Goal: Task Accomplishment & Management: Use online tool/utility

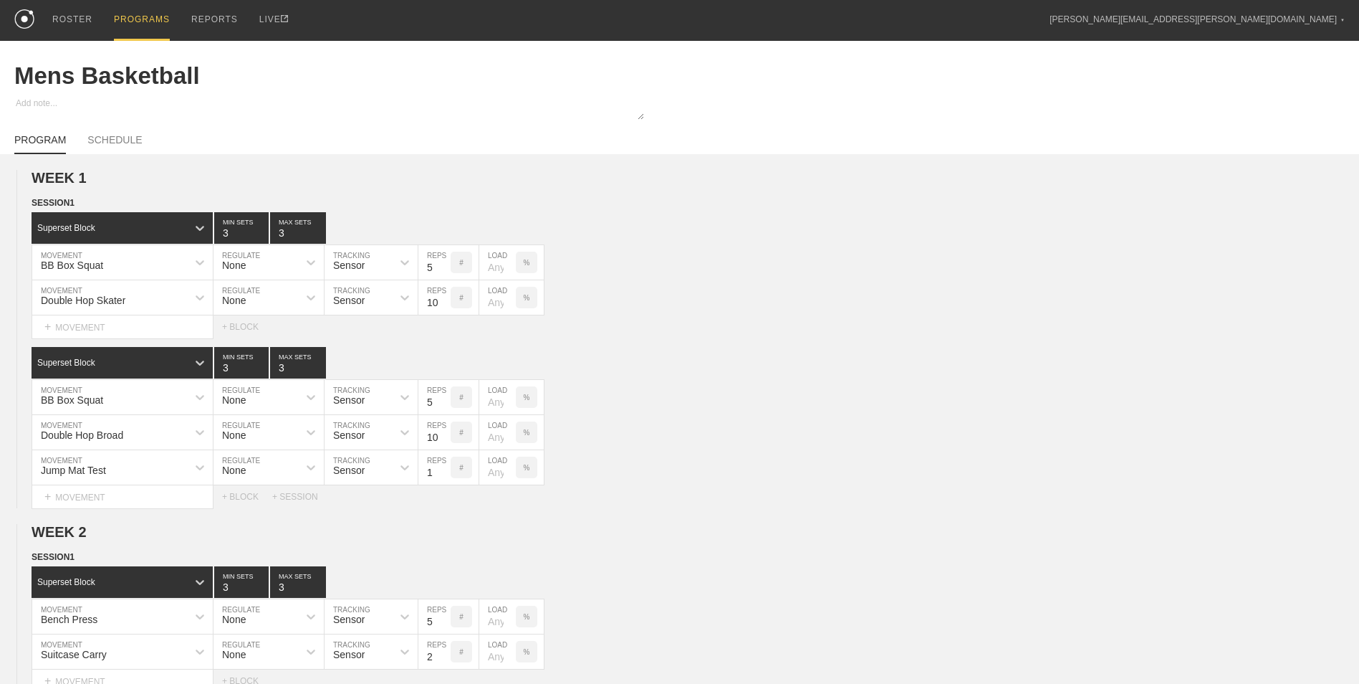
click at [142, 20] on div "PROGRAMS" at bounding box center [142, 20] width 56 height 41
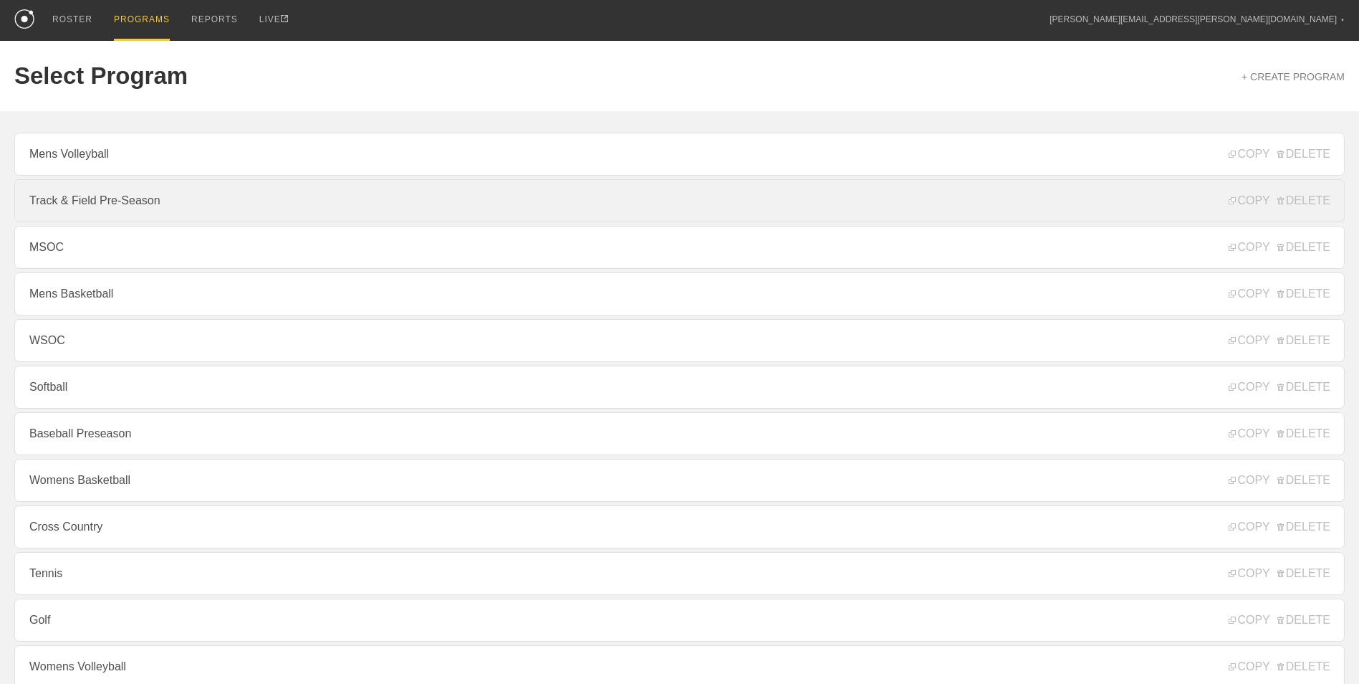
click at [226, 203] on link "Track & Field Pre-Season" at bounding box center [679, 200] width 1331 height 43
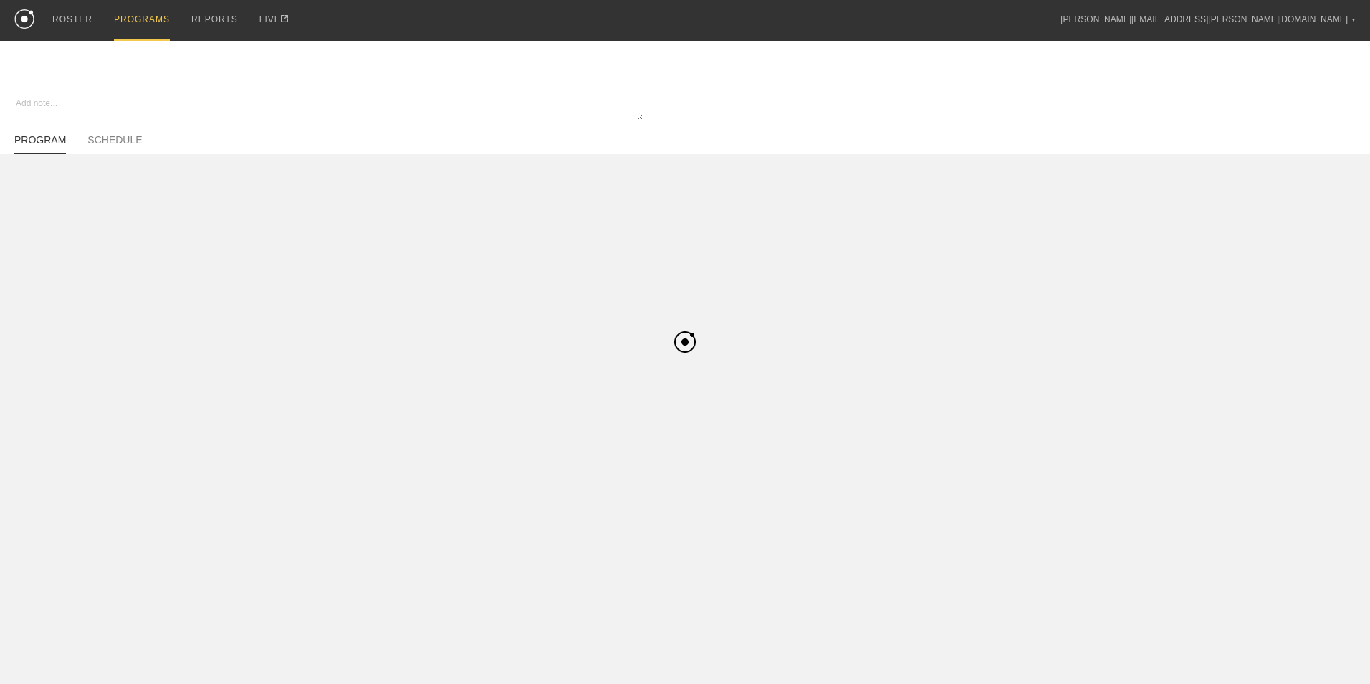
type textarea "x"
type input "Track & Field Pre-Season"
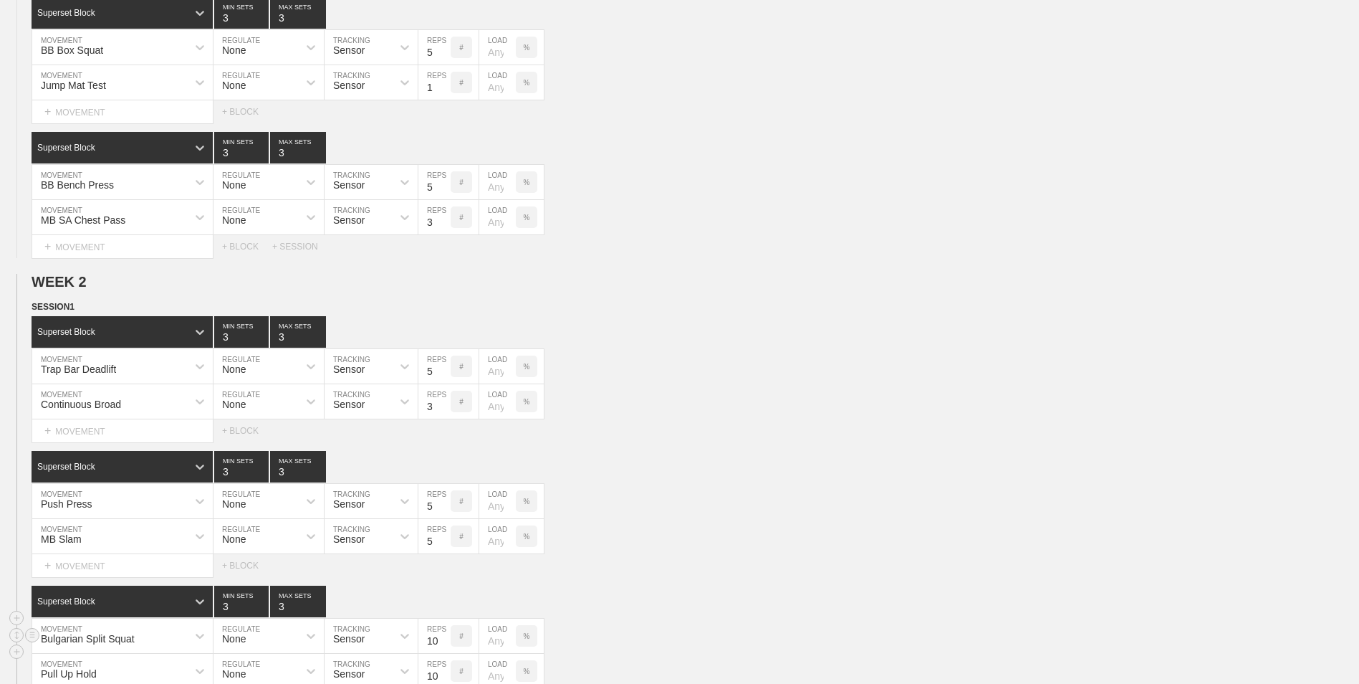
scroll to position [430, 0]
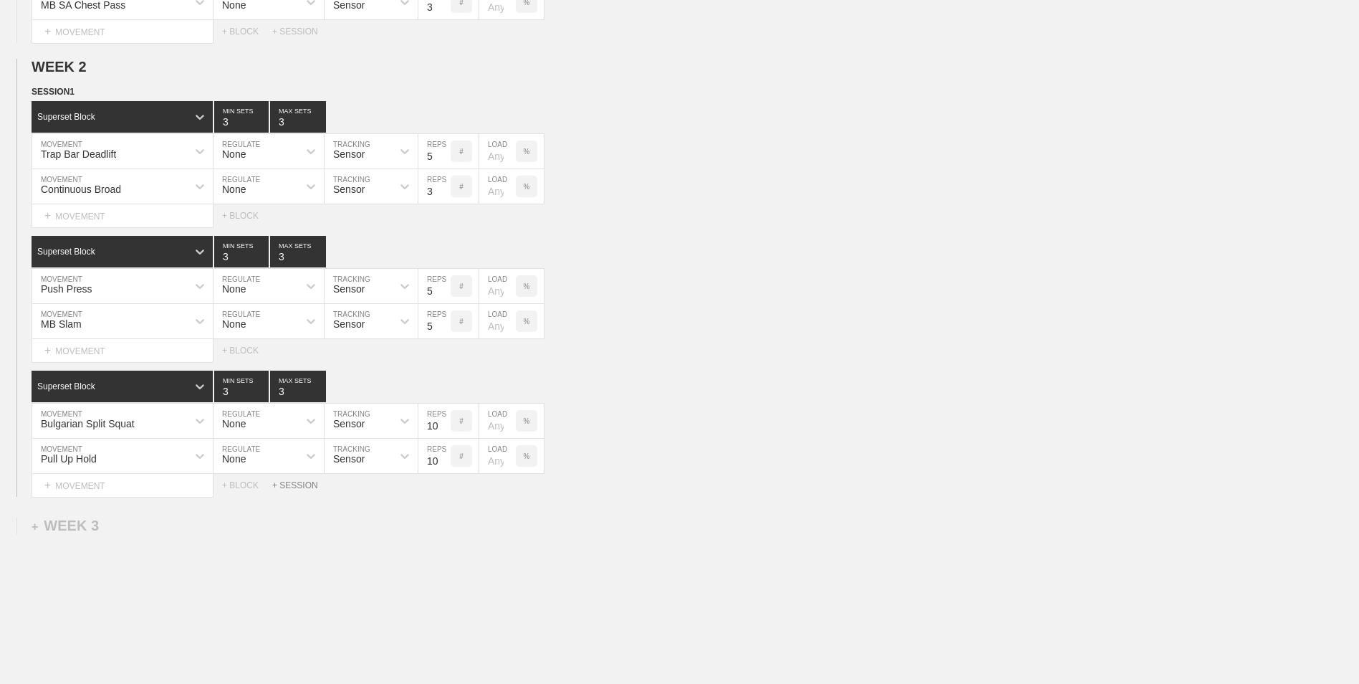
click at [287, 489] on div "+ SESSION" at bounding box center [300, 485] width 57 height 10
click at [130, 537] on div "+ BLOCK" at bounding box center [122, 533] width 181 height 23
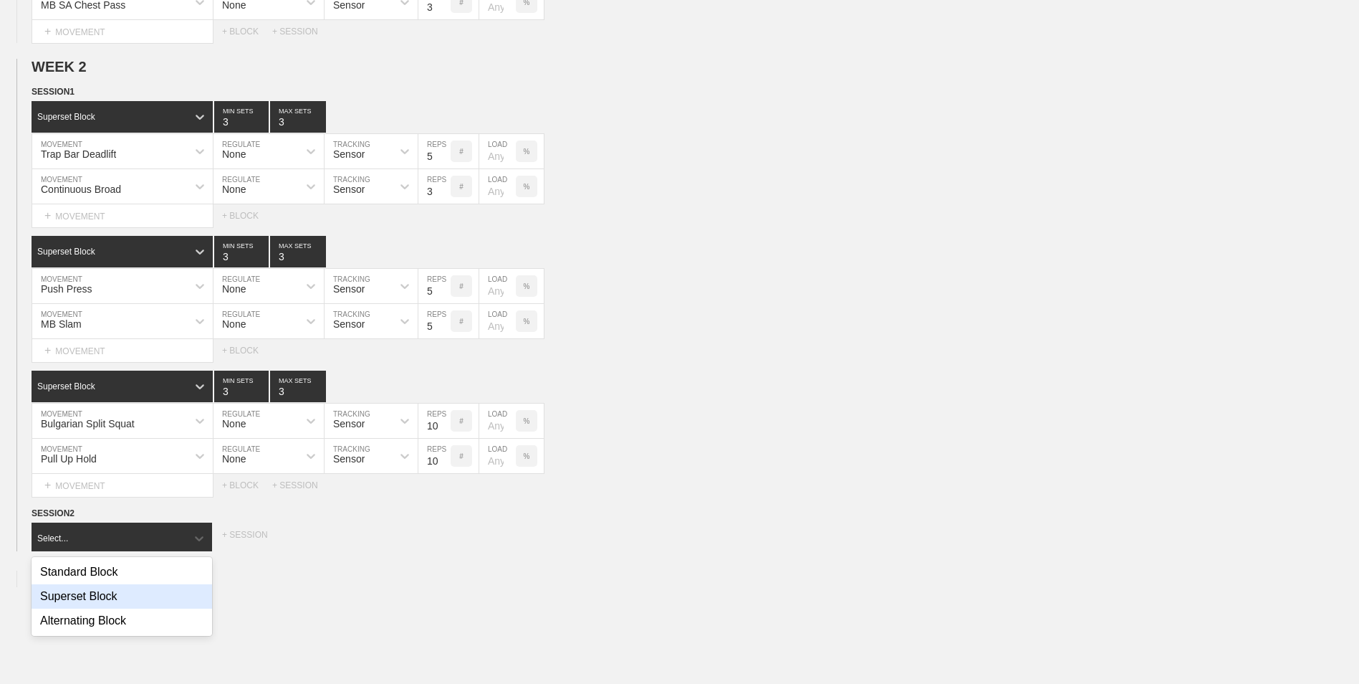
click at [131, 588] on div "Superset Block" at bounding box center [122, 596] width 181 height 24
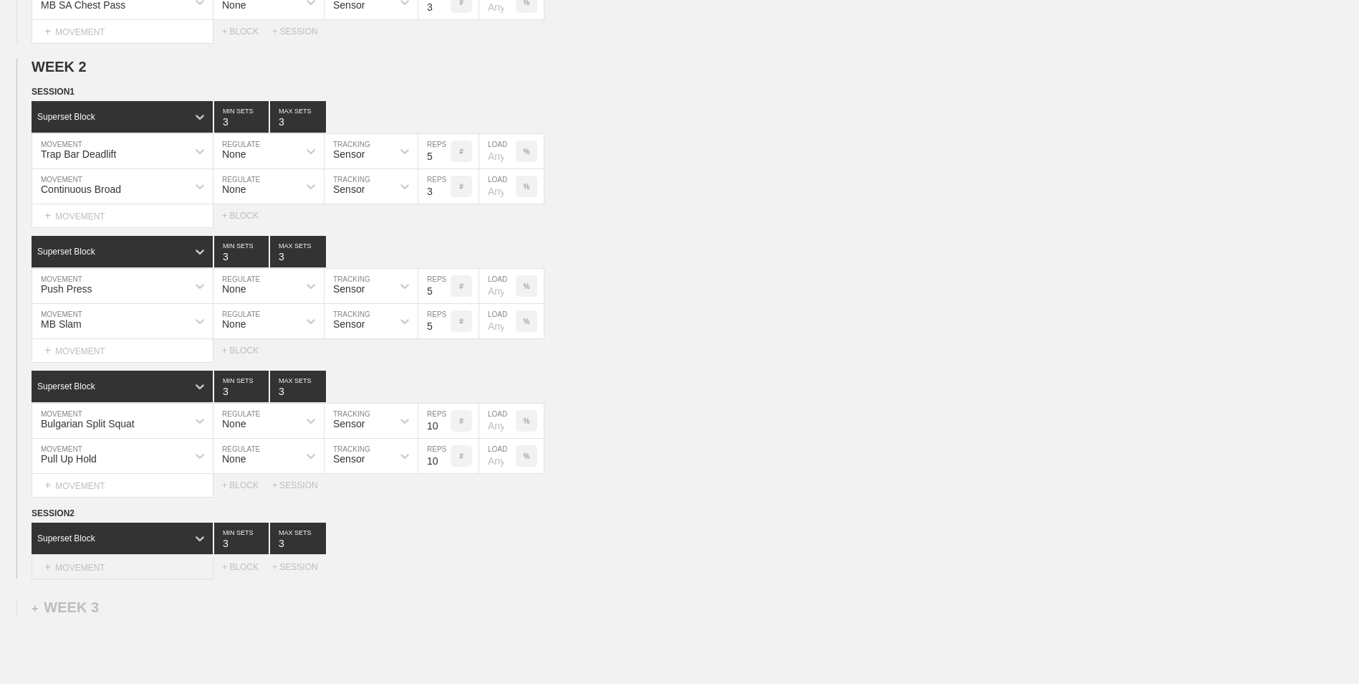
click at [120, 570] on div "+ MOVEMENT" at bounding box center [123, 567] width 182 height 24
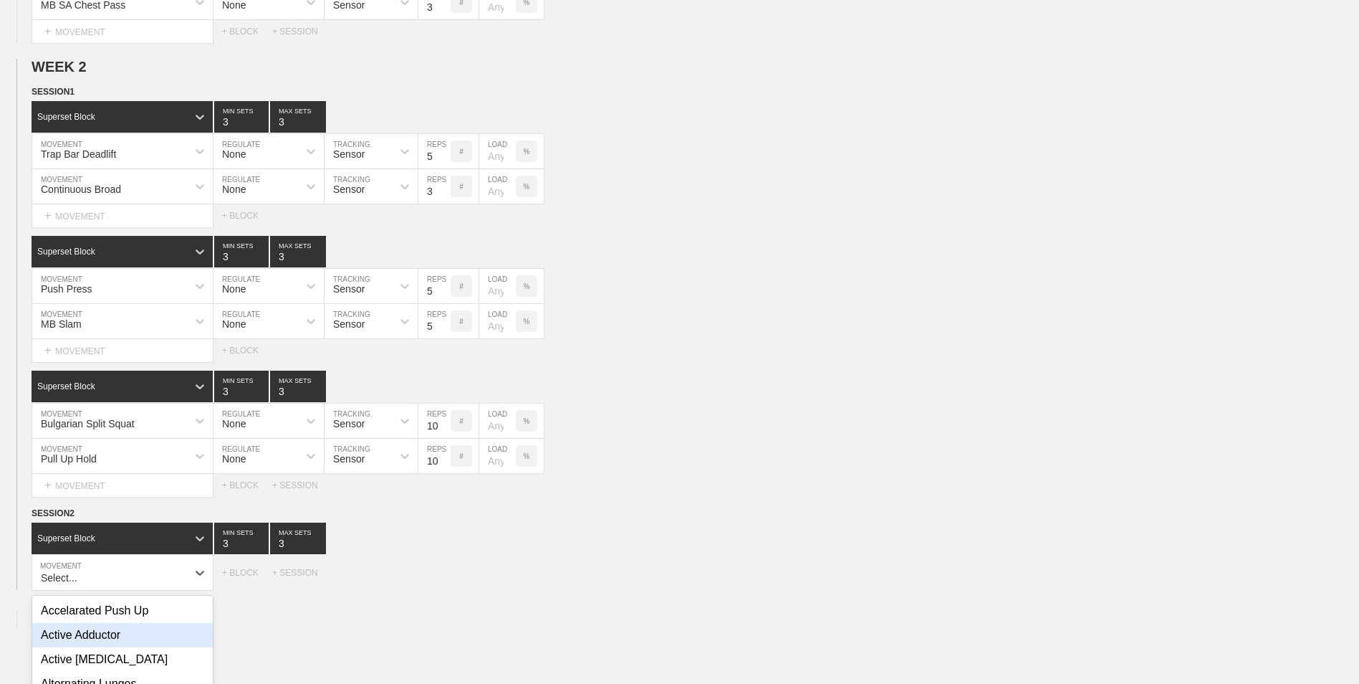
scroll to position [565, 0]
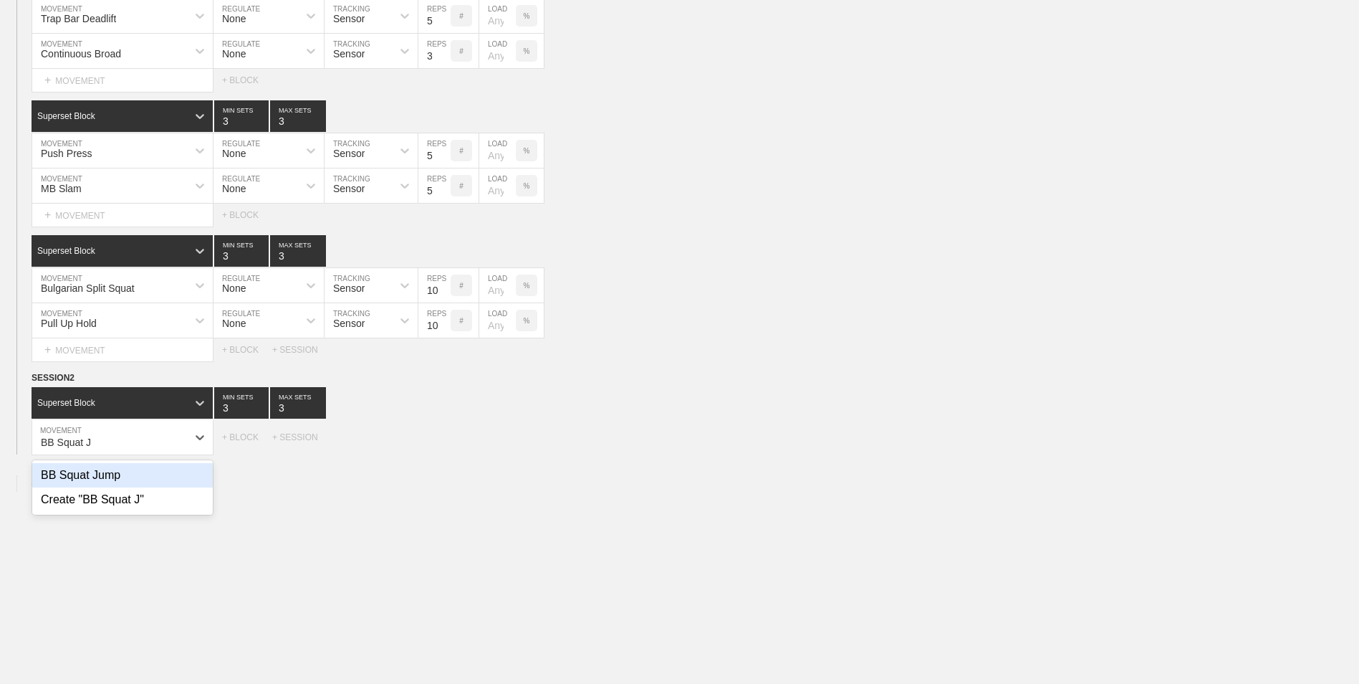
click at [87, 474] on div "BB Squat Jump" at bounding box center [122, 475] width 181 height 24
type input "BB Squat J"
click at [444, 448] on input "7" at bounding box center [434, 437] width 32 height 34
click at [444, 448] on input "6" at bounding box center [434, 437] width 32 height 34
click at [444, 448] on input "5" at bounding box center [434, 437] width 32 height 34
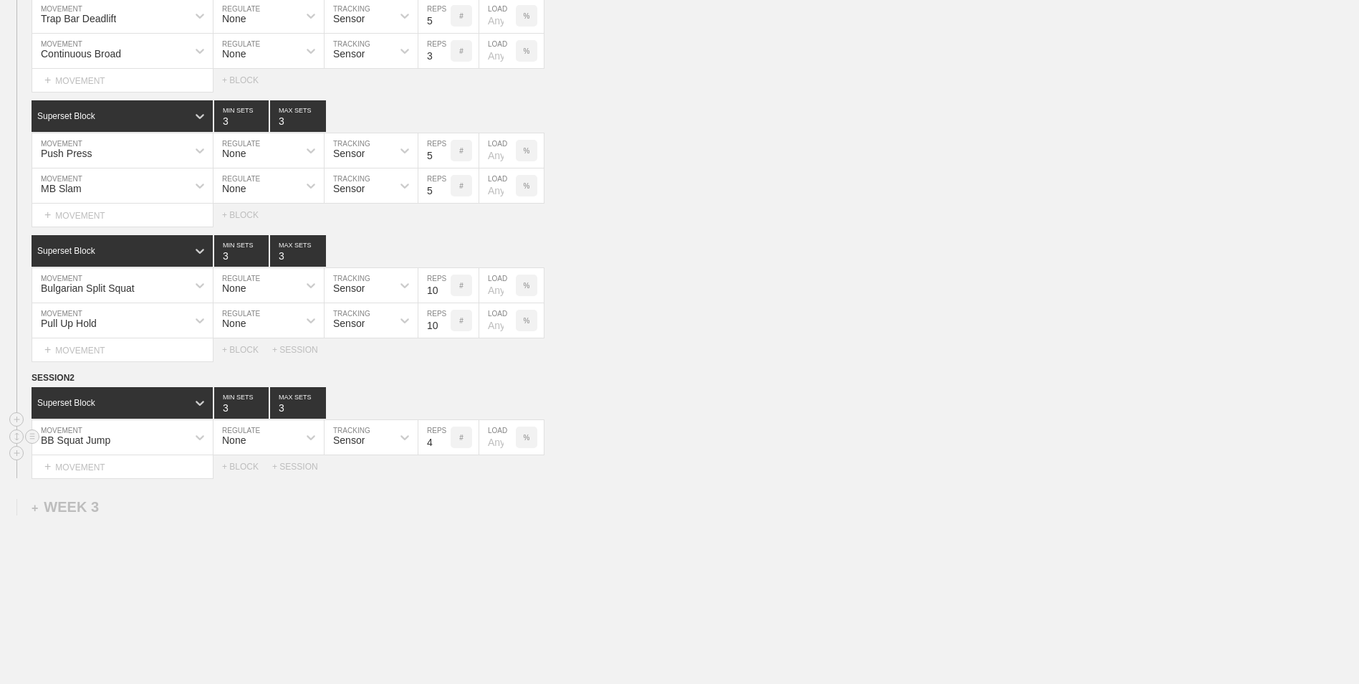
click at [444, 448] on input "4" at bounding box center [434, 437] width 32 height 34
type input "3"
click at [444, 448] on input "3" at bounding box center [434, 437] width 32 height 34
type input "4"
click at [261, 408] on input "4" at bounding box center [241, 403] width 54 height 32
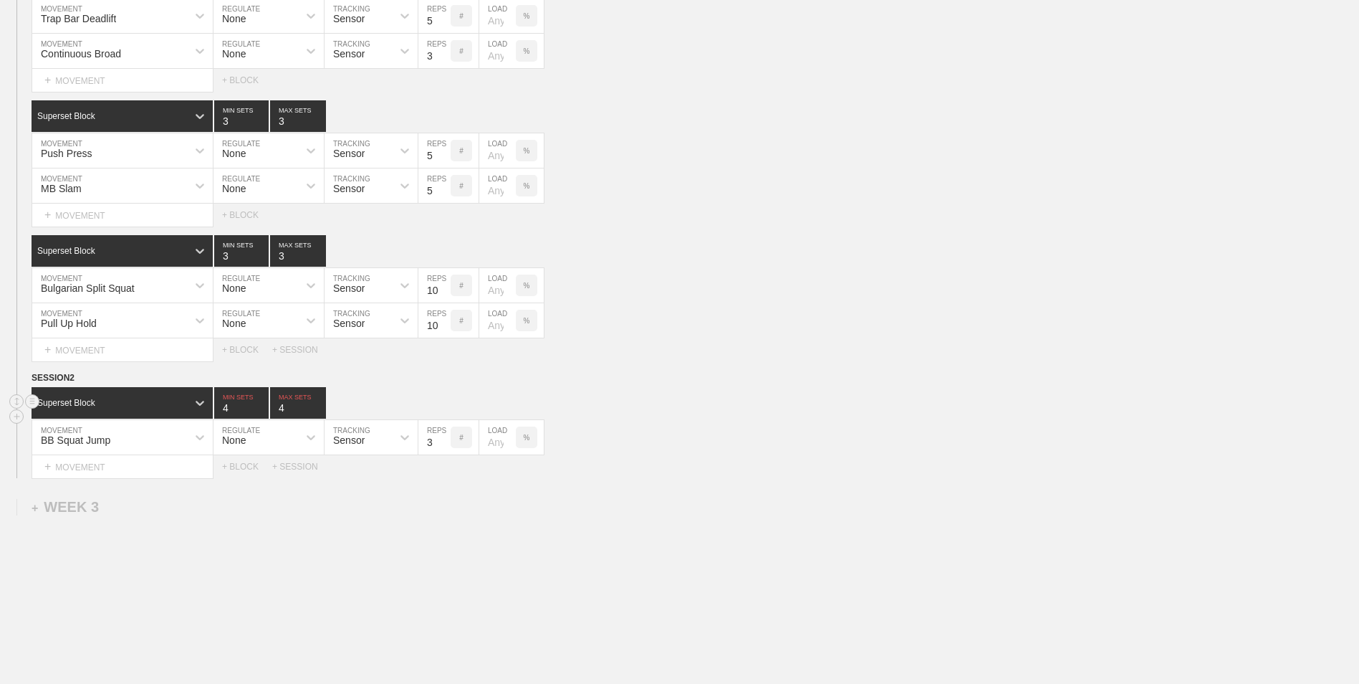
type input "4"
click at [316, 406] on input "4" at bounding box center [298, 403] width 56 height 32
click at [168, 474] on div "+ MOVEMENT" at bounding box center [123, 467] width 182 height 24
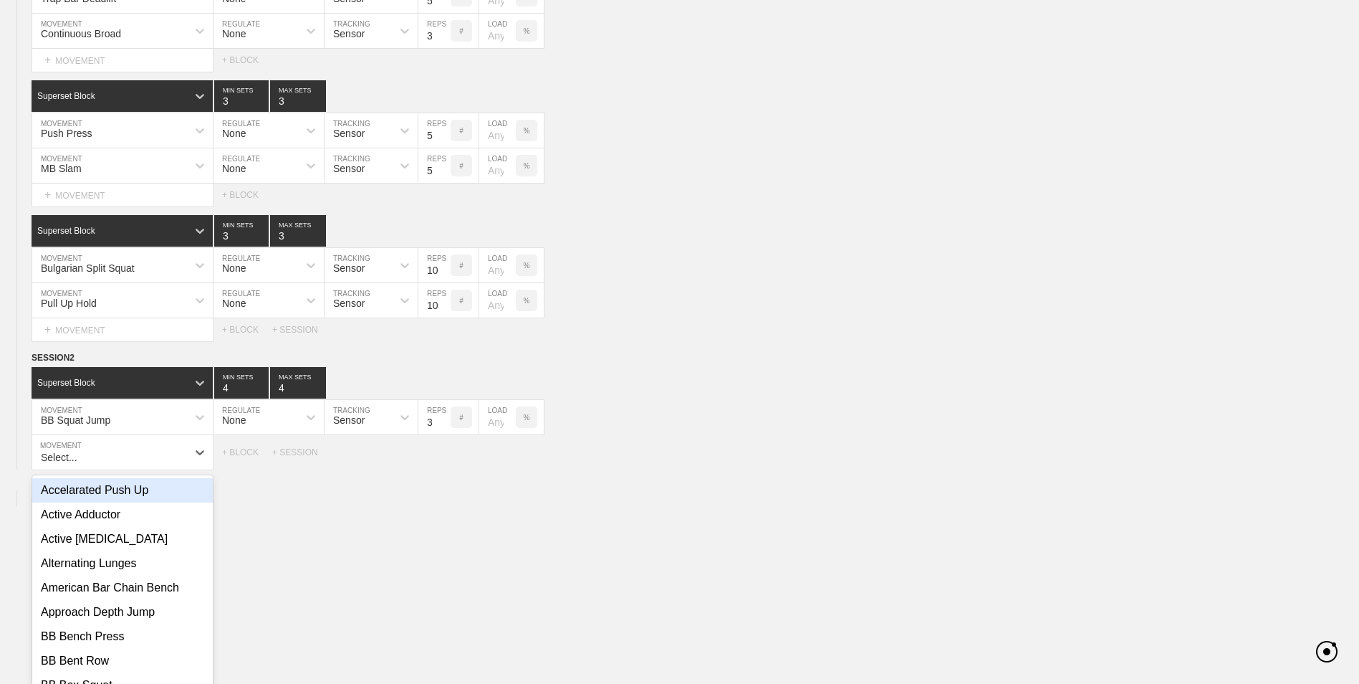
scroll to position [600, 0]
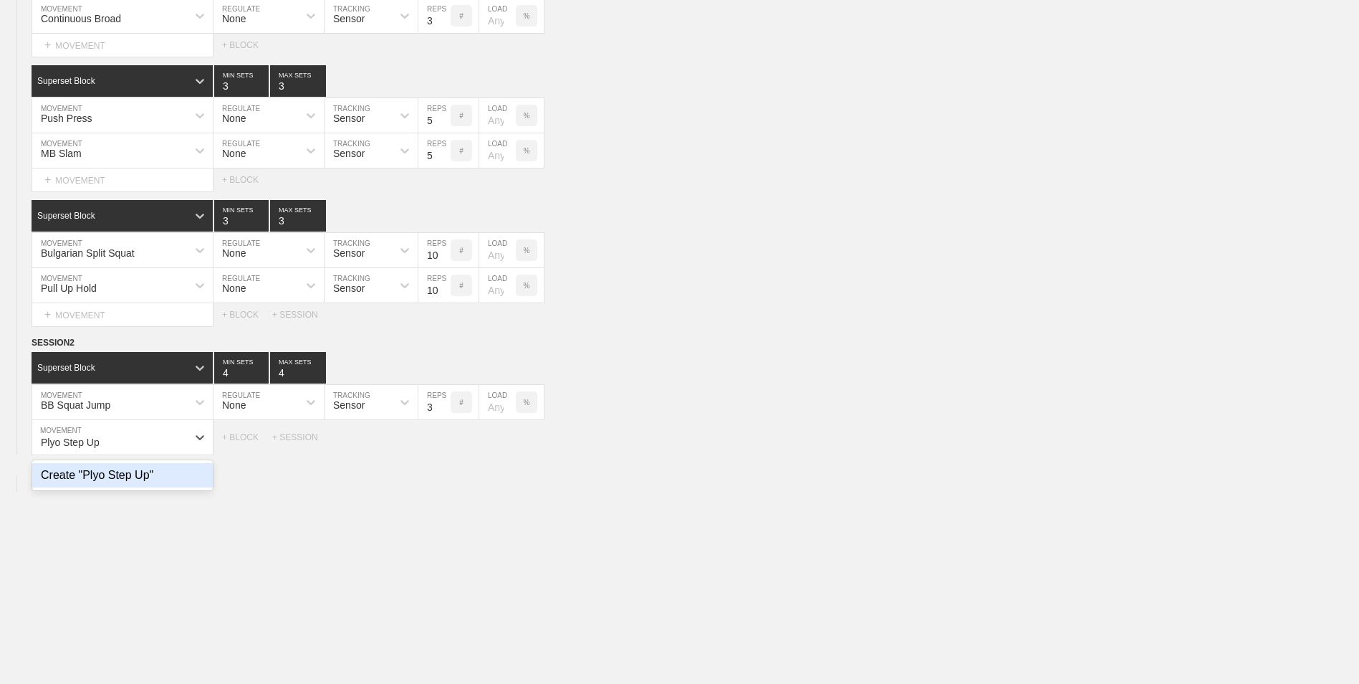
click at [168, 474] on div "Create "Plyo Step Up"" at bounding box center [122, 475] width 181 height 24
type input "Plyo Step Up"
click at [444, 446] on input "7" at bounding box center [434, 437] width 32 height 34
click at [444, 446] on input "6" at bounding box center [434, 437] width 32 height 34
click at [444, 446] on input "5" at bounding box center [434, 437] width 32 height 34
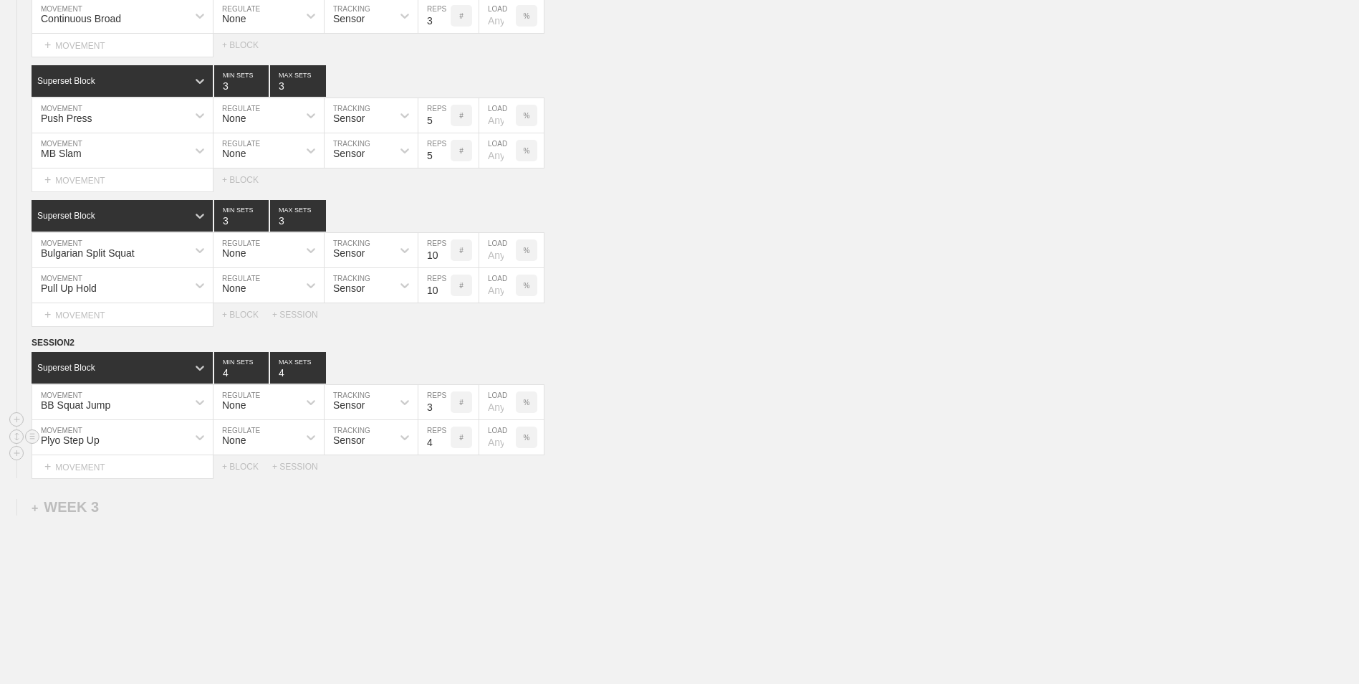
click at [444, 446] on input "4" at bounding box center [434, 437] width 32 height 34
click at [444, 446] on input "3" at bounding box center [434, 437] width 32 height 34
click at [445, 441] on input "4" at bounding box center [434, 437] width 32 height 34
click at [445, 441] on input "5" at bounding box center [434, 437] width 32 height 34
click at [445, 441] on input "6" at bounding box center [434, 437] width 32 height 34
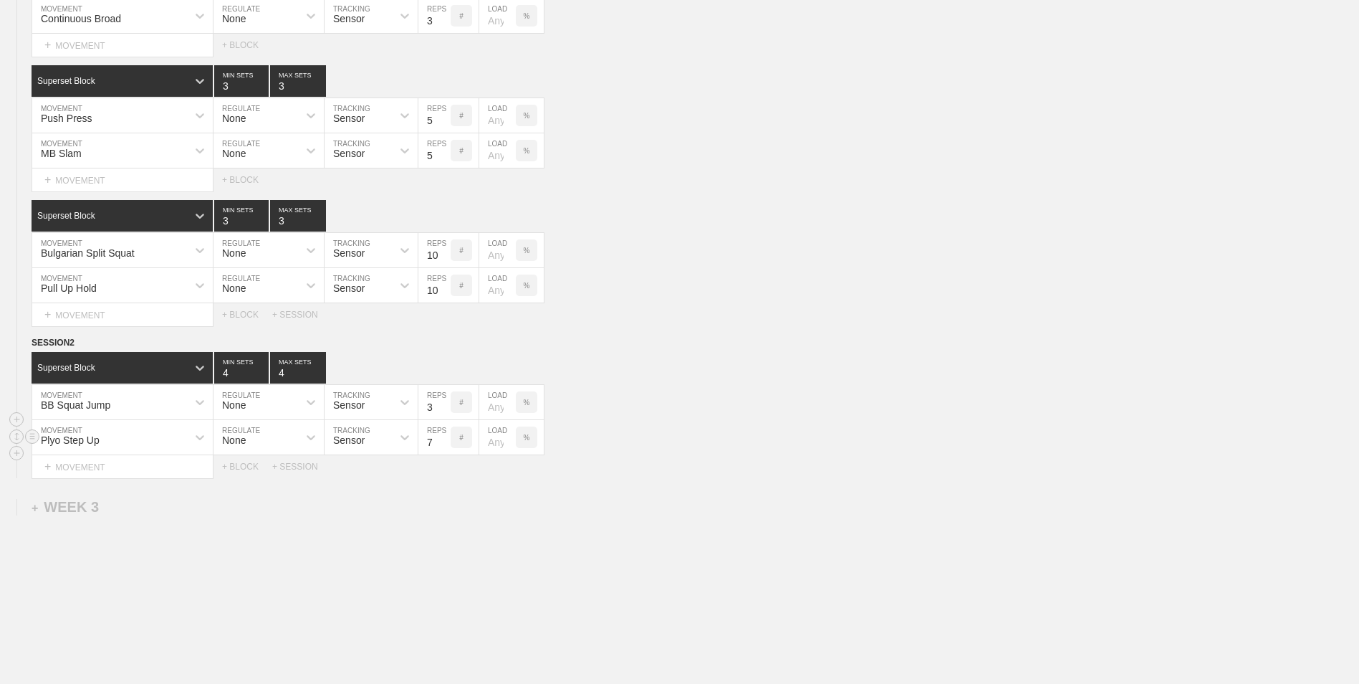
click at [445, 441] on input "7" at bounding box center [434, 437] width 32 height 34
type input "6"
click at [444, 447] on input "6" at bounding box center [434, 437] width 32 height 34
click at [126, 472] on div "+ MOVEMENT" at bounding box center [123, 467] width 182 height 24
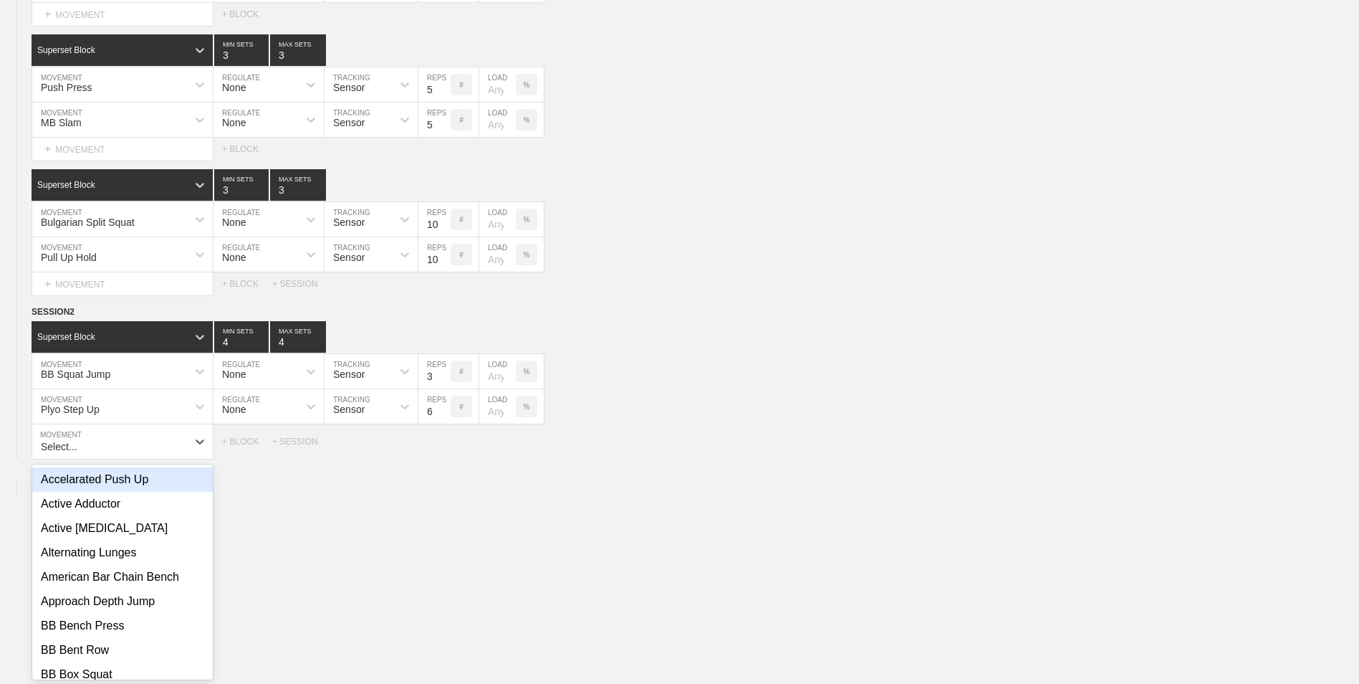
scroll to position [636, 0]
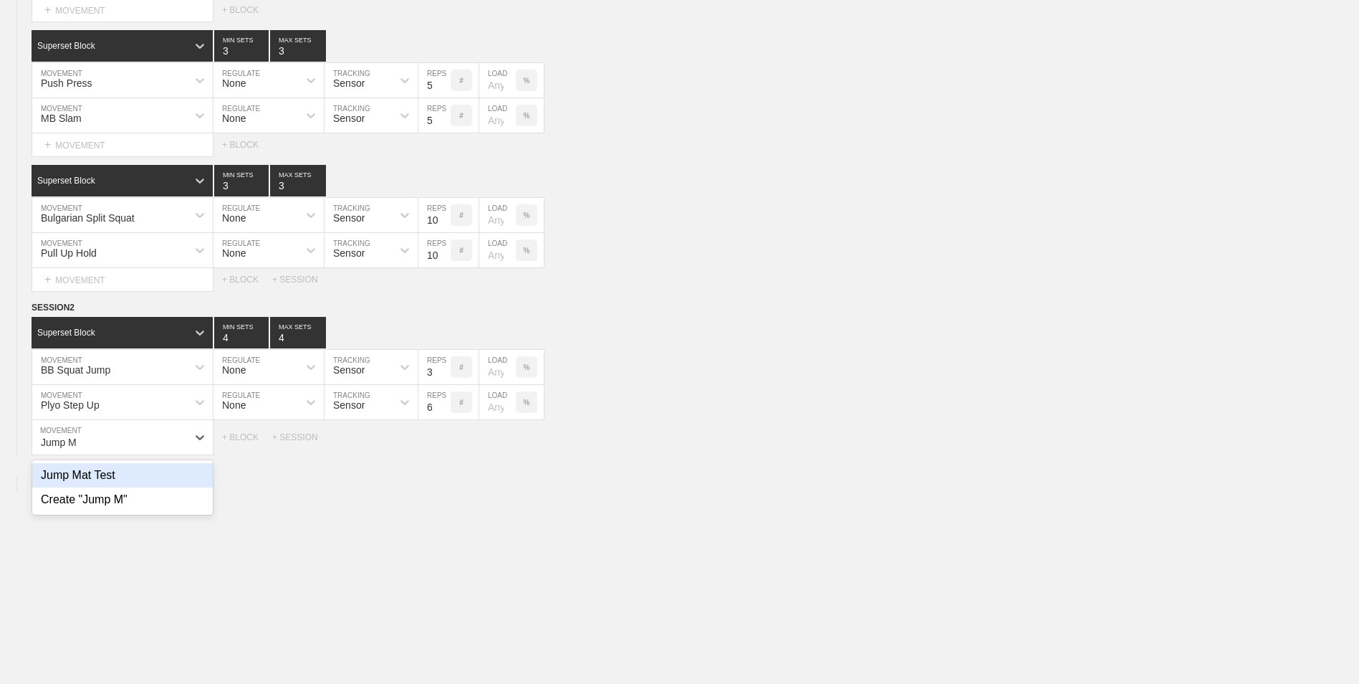
click at [126, 472] on div "Jump Mat Test" at bounding box center [122, 475] width 181 height 24
type input "Jump M"
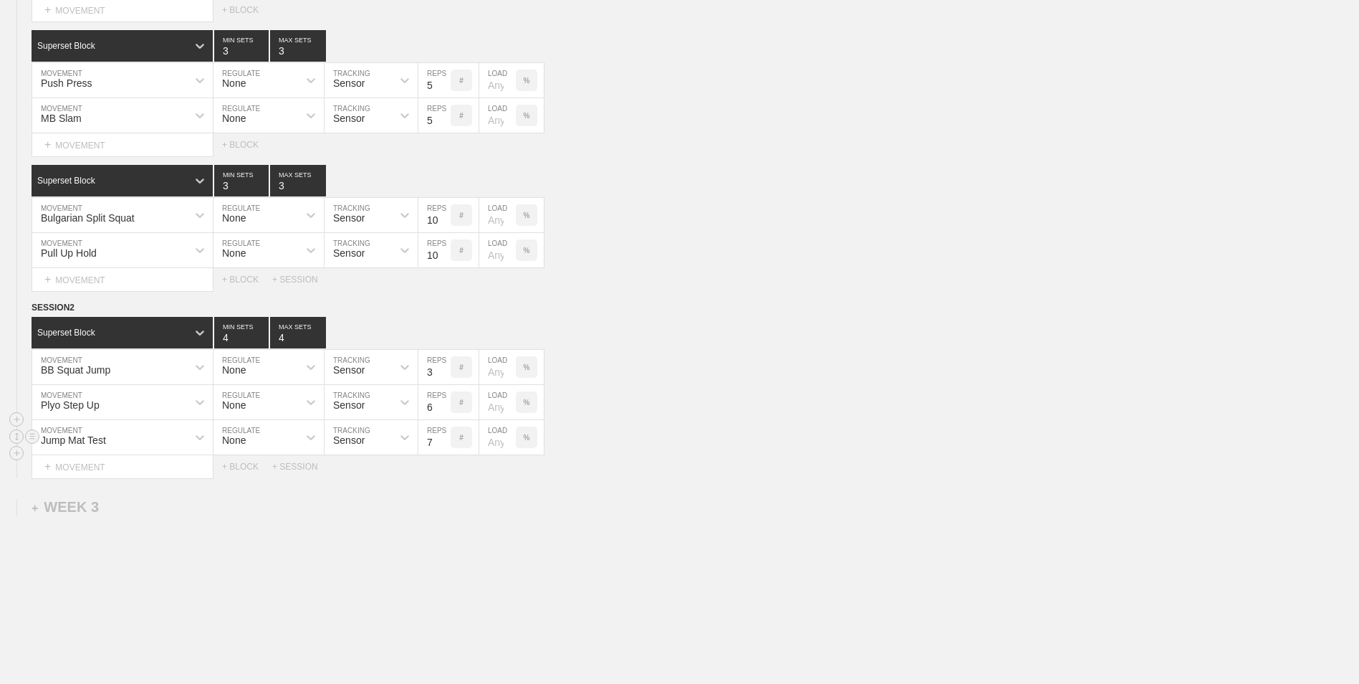
click at [444, 447] on input "7" at bounding box center [434, 437] width 32 height 34
click at [444, 447] on input "6" at bounding box center [434, 437] width 32 height 34
click at [444, 447] on input "5" at bounding box center [434, 437] width 32 height 34
click at [444, 447] on input "4" at bounding box center [434, 437] width 32 height 34
click at [444, 447] on input "3" at bounding box center [434, 437] width 32 height 34
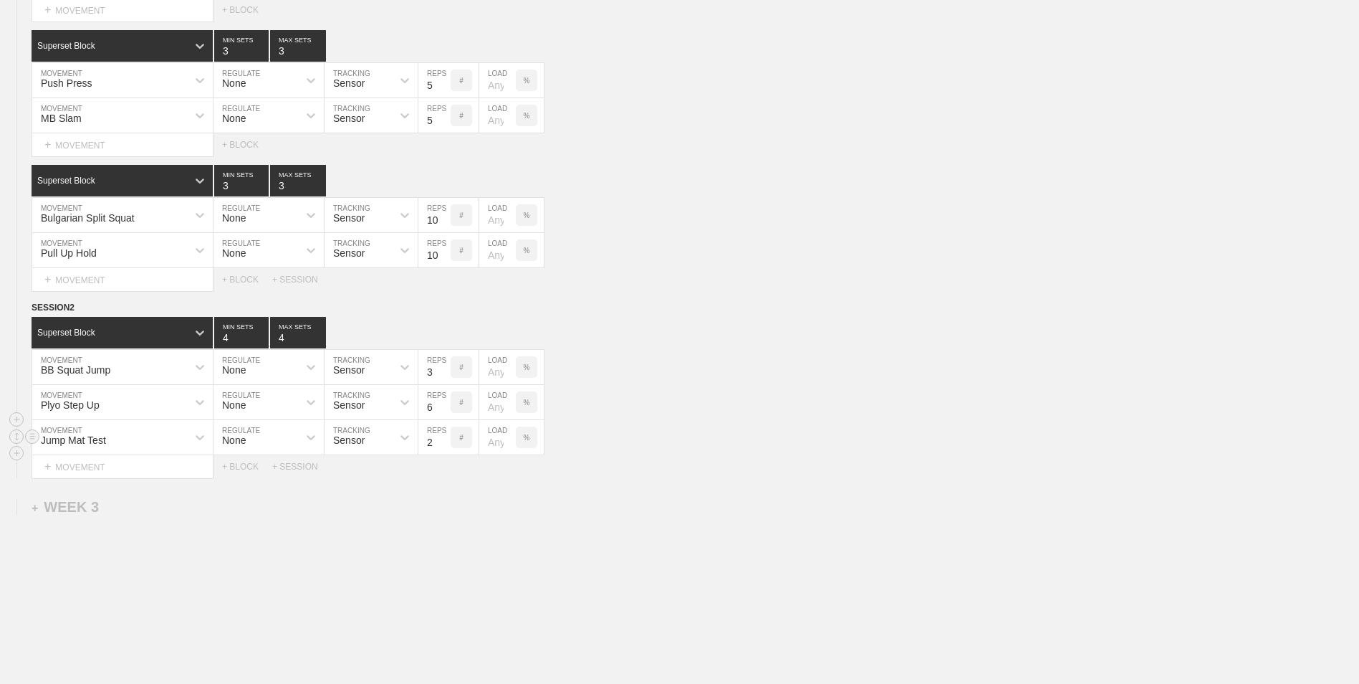
click at [444, 447] on input "2" at bounding box center [434, 437] width 32 height 34
type input "1"
click at [444, 447] on input "1" at bounding box center [434, 437] width 32 height 34
click at [246, 471] on div "+ BLOCK" at bounding box center [247, 466] width 50 height 10
click at [181, 501] on div "Standard Block" at bounding box center [109, 502] width 155 height 13
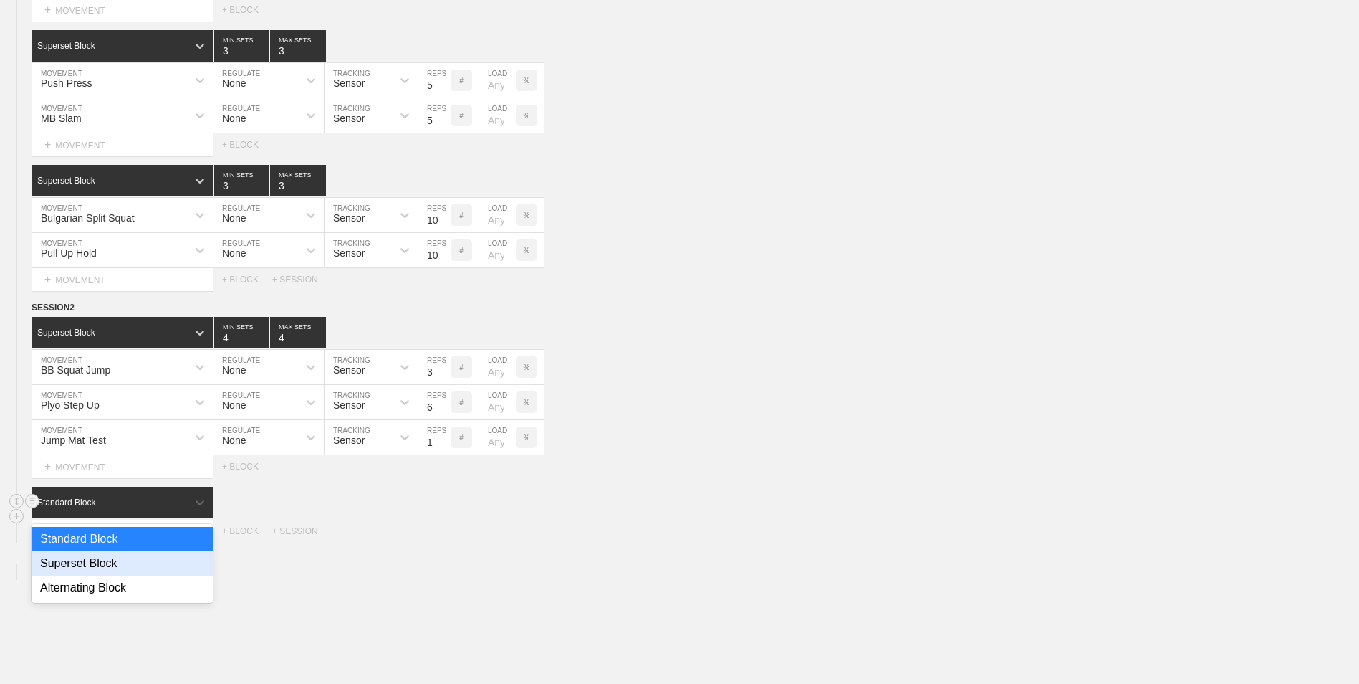
click at [150, 565] on div "Superset Block" at bounding box center [122, 563] width 181 height 24
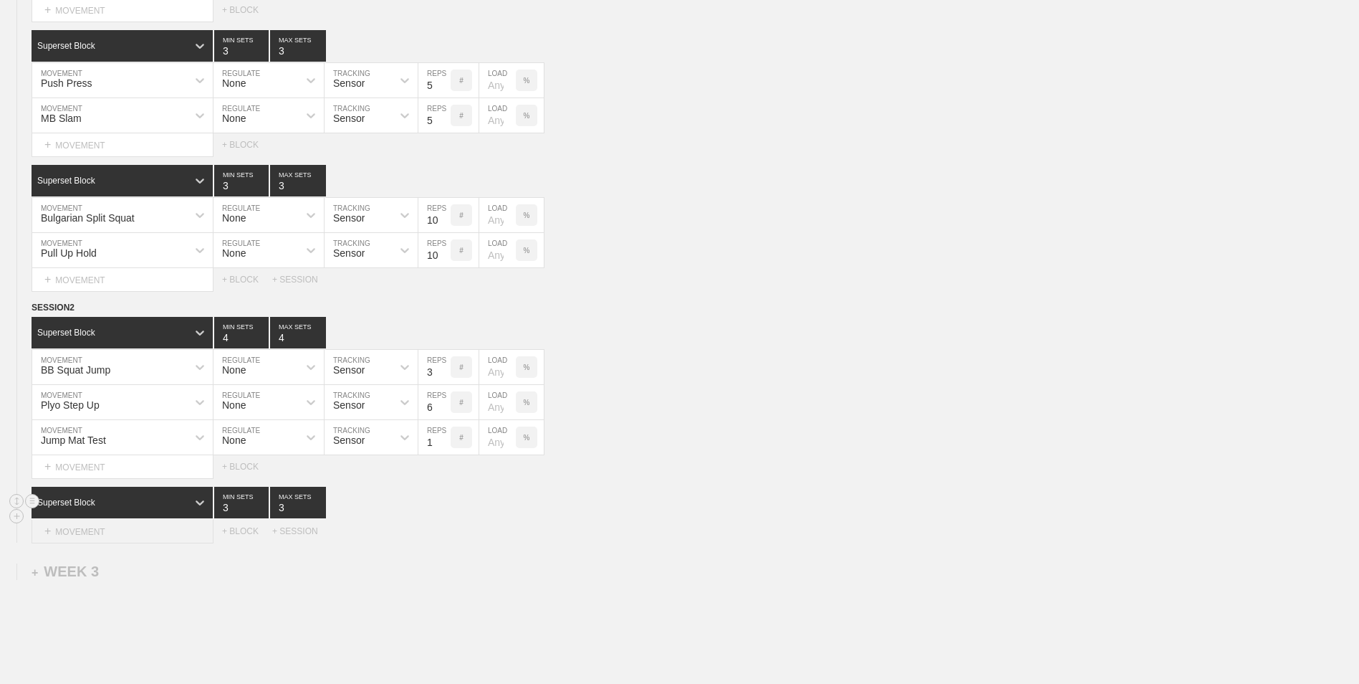
click at [140, 532] on div "+ MOVEMENT" at bounding box center [123, 532] width 182 height 24
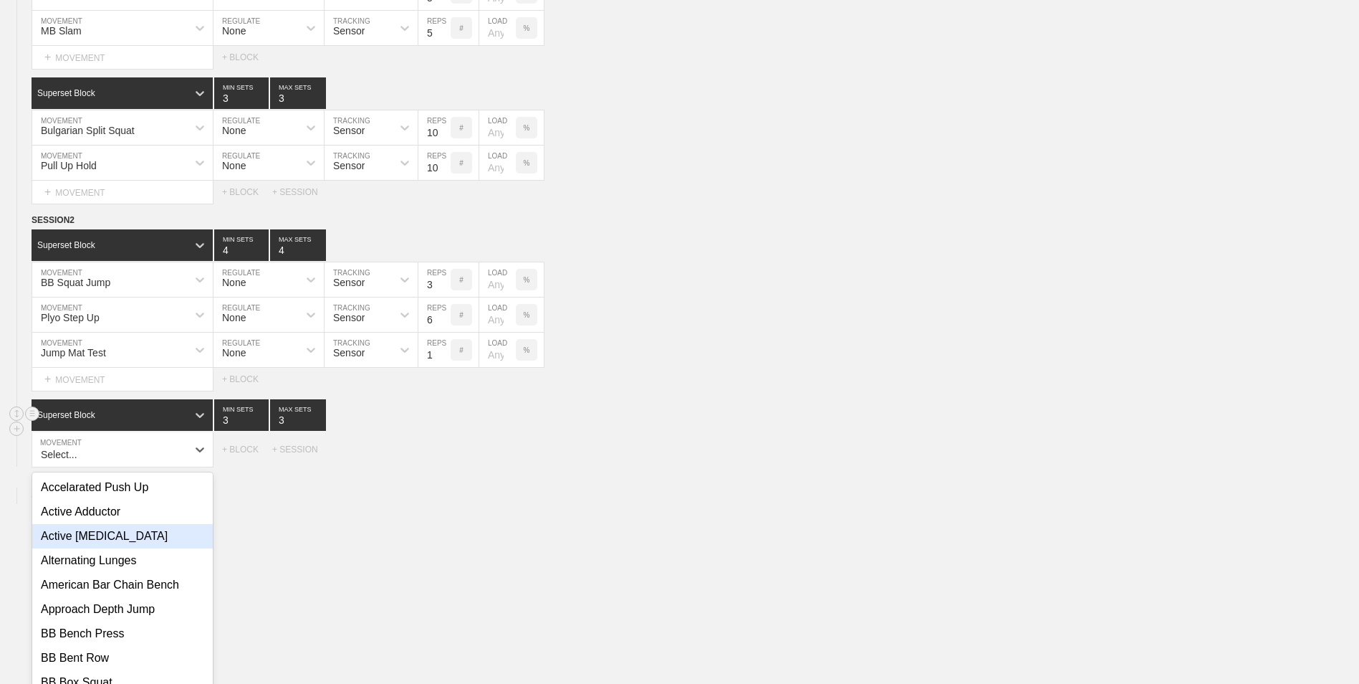
scroll to position [735, 0]
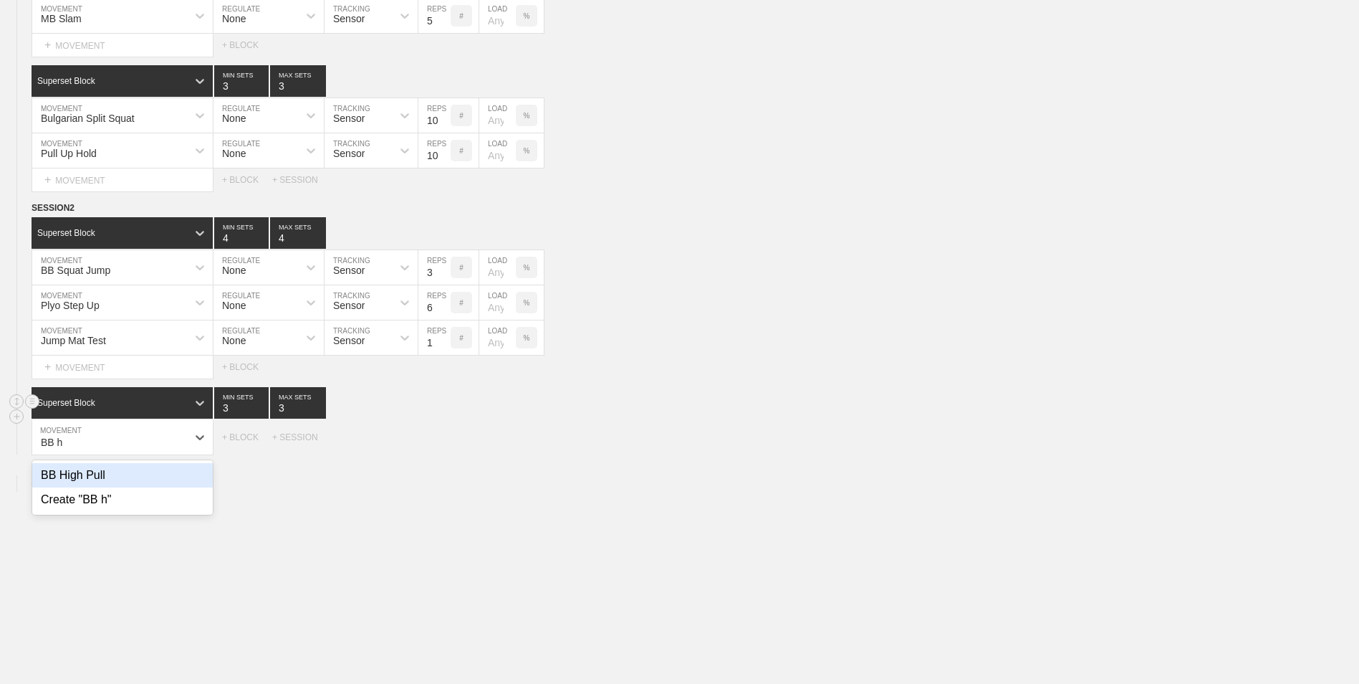
click at [71, 485] on div "BB High Pull" at bounding box center [122, 475] width 181 height 24
type input "BB h"
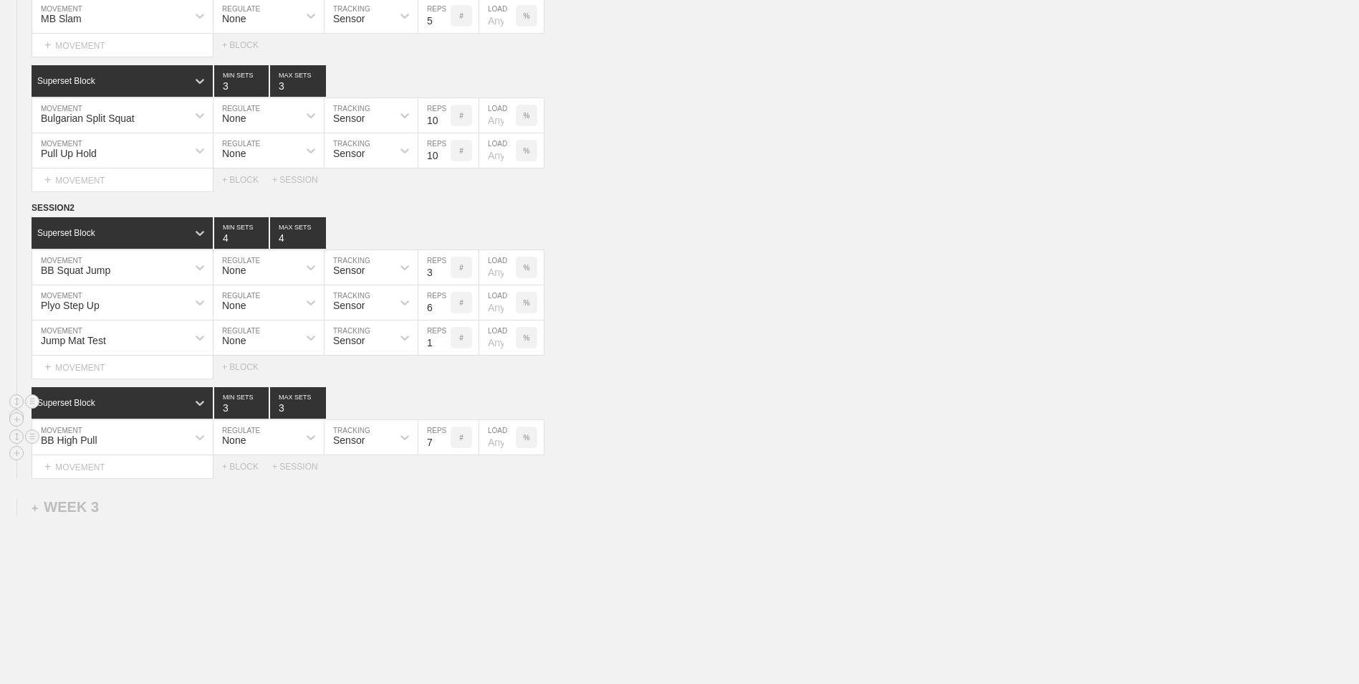
click at [443, 446] on input "7" at bounding box center [434, 437] width 32 height 34
click at [443, 446] on input "6" at bounding box center [434, 437] width 32 height 34
click at [443, 446] on input "5" at bounding box center [434, 437] width 32 height 34
click at [443, 446] on input "4" at bounding box center [434, 437] width 32 height 34
type input "3"
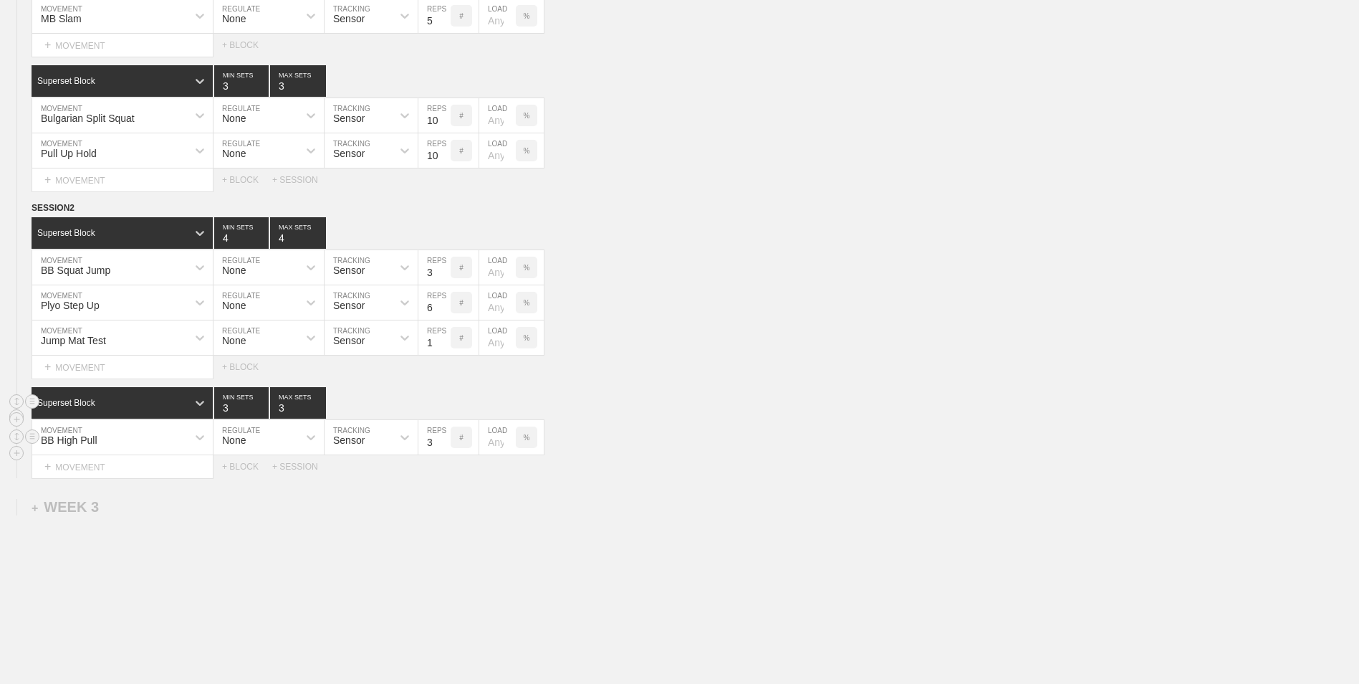
click at [443, 446] on input "3" at bounding box center [434, 437] width 32 height 34
type input "4"
click at [262, 410] on input "4" at bounding box center [241, 403] width 54 height 32
type input "4"
click at [318, 408] on input "4" at bounding box center [298, 403] width 56 height 32
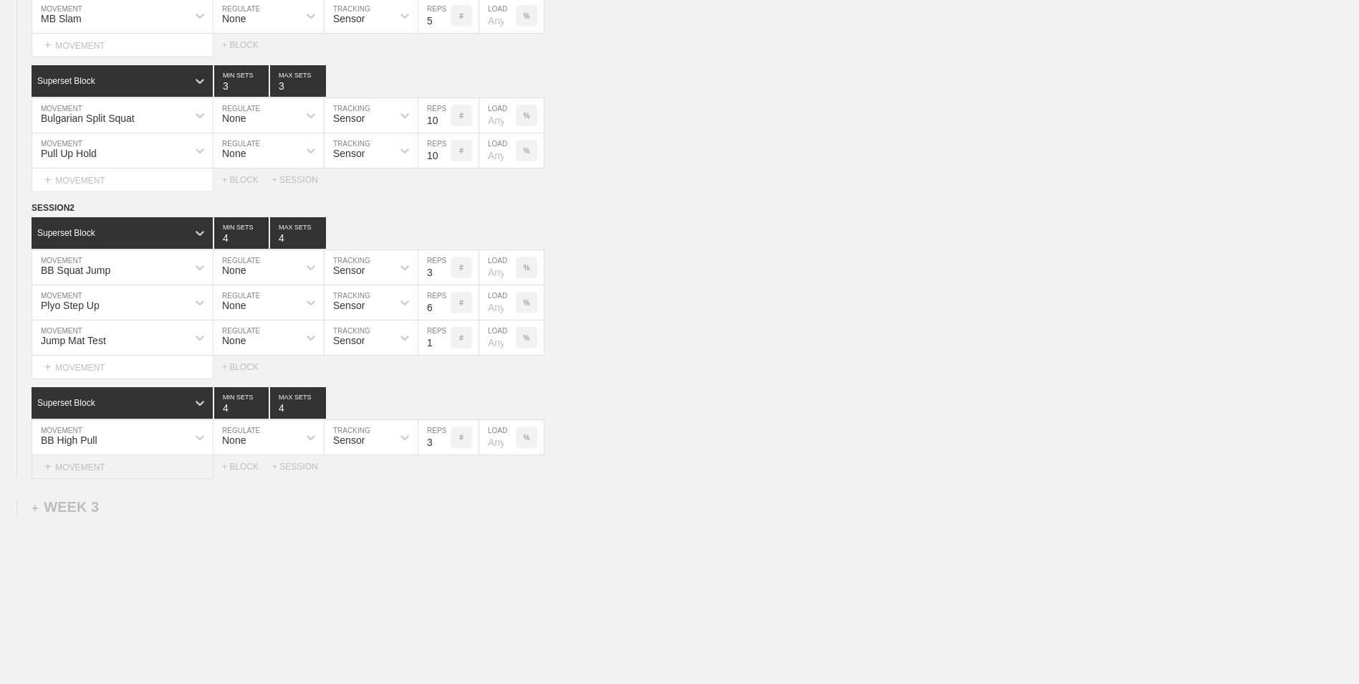
click at [152, 475] on div "+ MOVEMENT" at bounding box center [123, 467] width 182 height 24
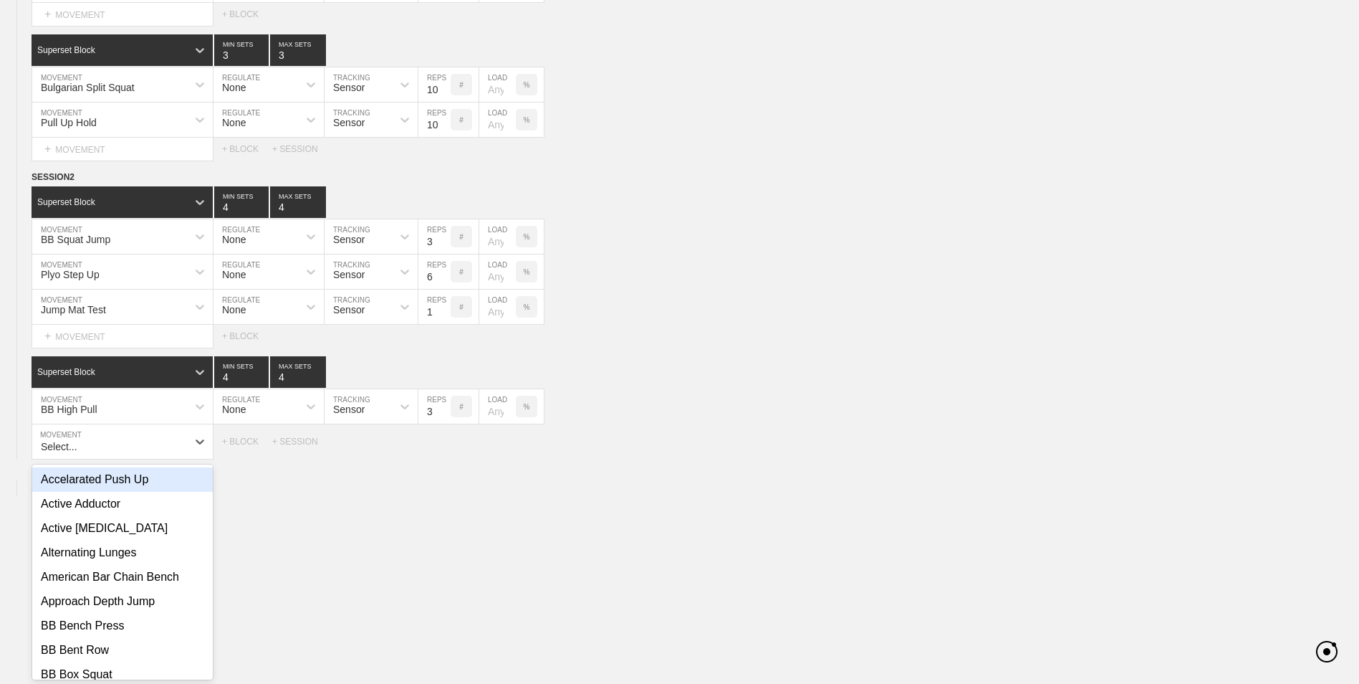
scroll to position [770, 0]
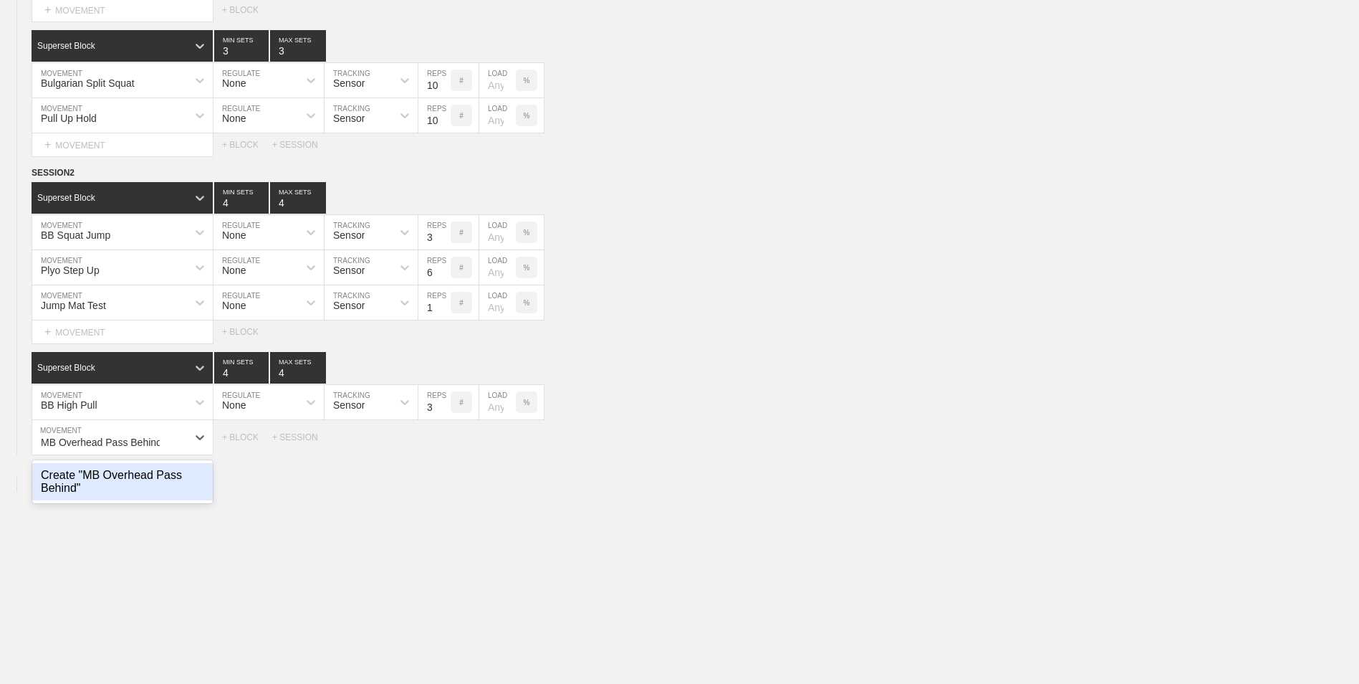
click at [152, 475] on div "Create "MB Overhead Pass Behind"" at bounding box center [122, 481] width 181 height 37
type input "MB Overhead Pass Behind"
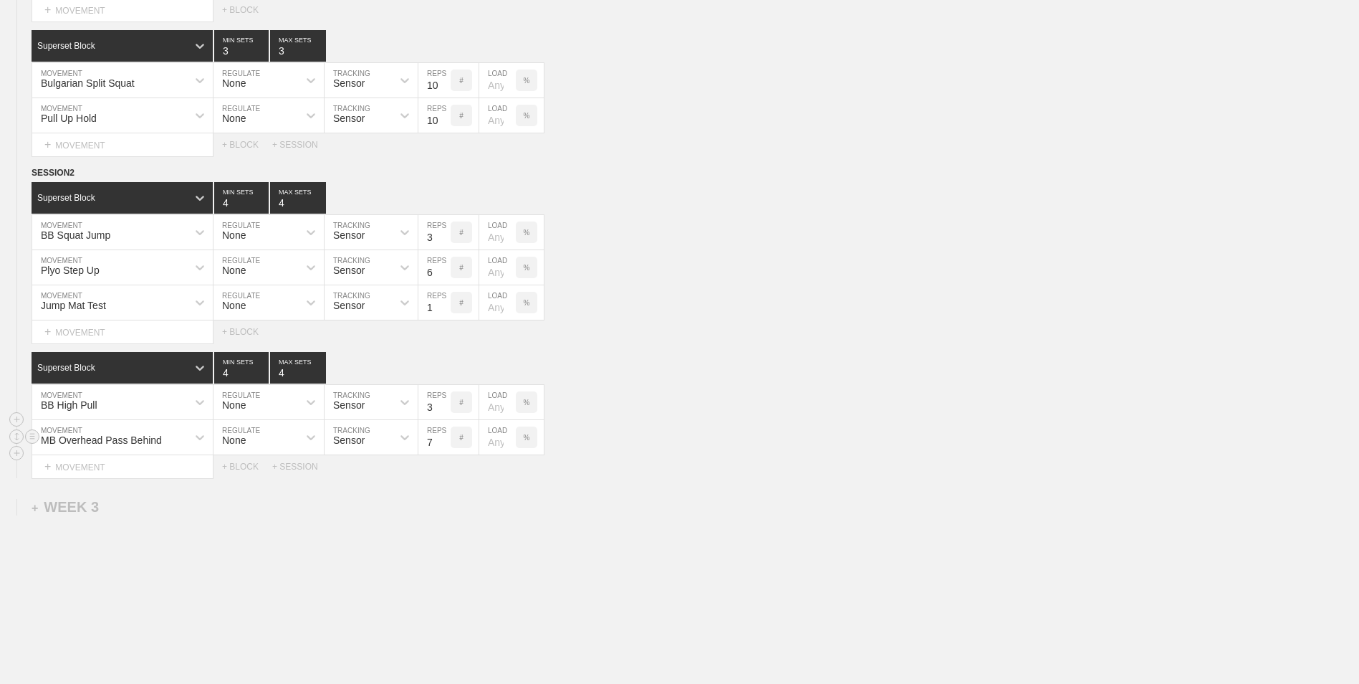
click at [445, 446] on input "7" at bounding box center [434, 437] width 32 height 34
click at [445, 446] on input "6" at bounding box center [434, 437] width 32 height 34
click at [445, 446] on input "5" at bounding box center [434, 437] width 32 height 34
click at [445, 446] on input "4" at bounding box center [434, 437] width 32 height 34
type input "3"
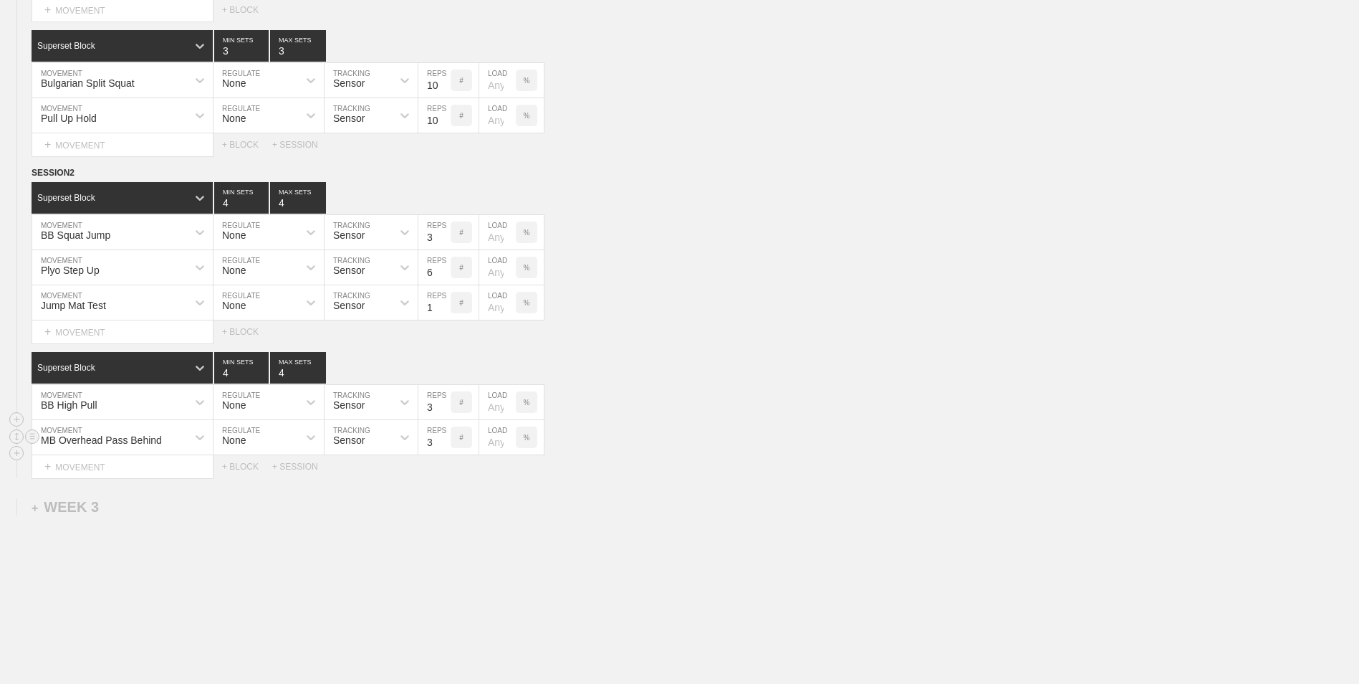
click at [445, 446] on input "3" at bounding box center [434, 437] width 32 height 34
click at [436, 512] on div "WEEK 1 DUPLICATE DELETE SESSION 1 Superset Block 3 MIN SETS 3 MAX SETS DUPLICAT…" at bounding box center [679, 57] width 1359 height 1346
